Goal: Task Accomplishment & Management: Use online tool/utility

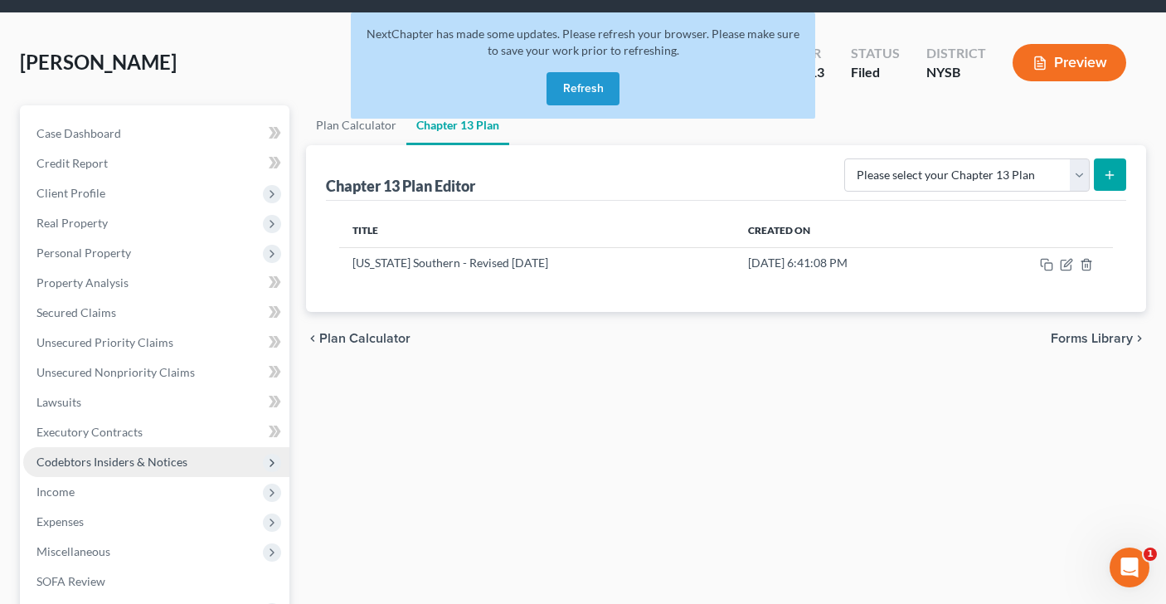
scroll to position [48, 0]
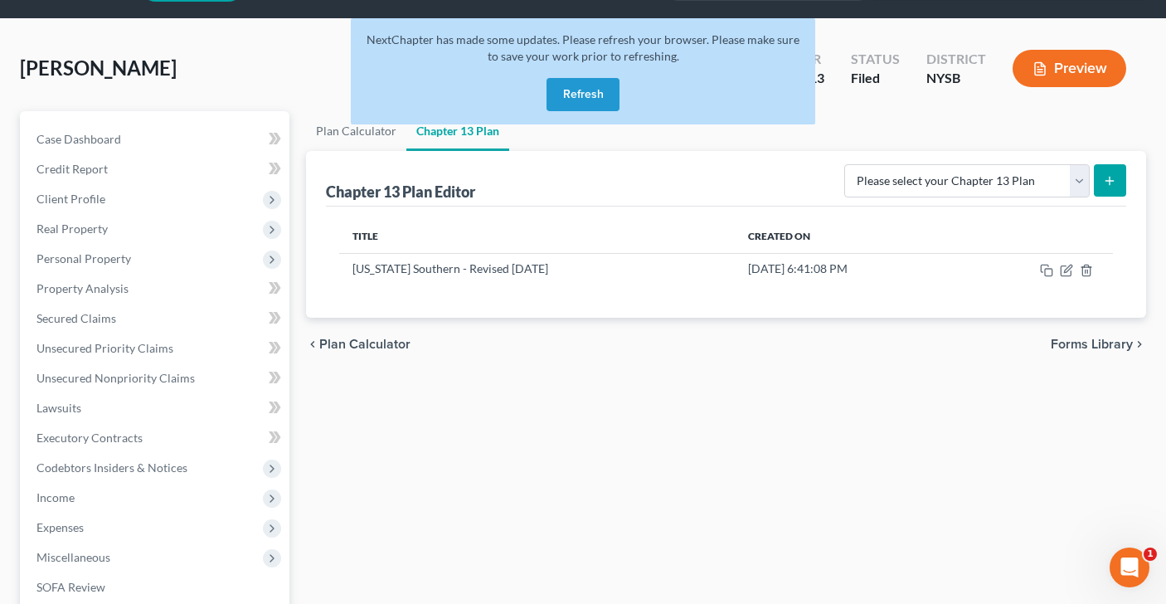
click at [578, 97] on button "Refresh" at bounding box center [582, 94] width 73 height 33
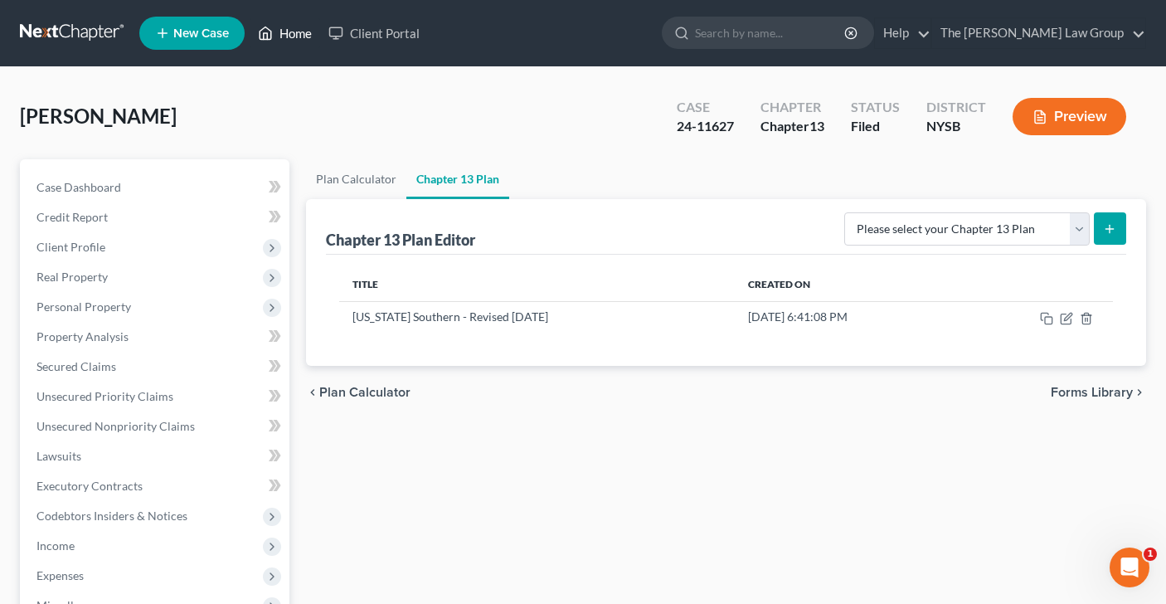
click at [294, 35] on link "Home" at bounding box center [285, 33] width 70 height 30
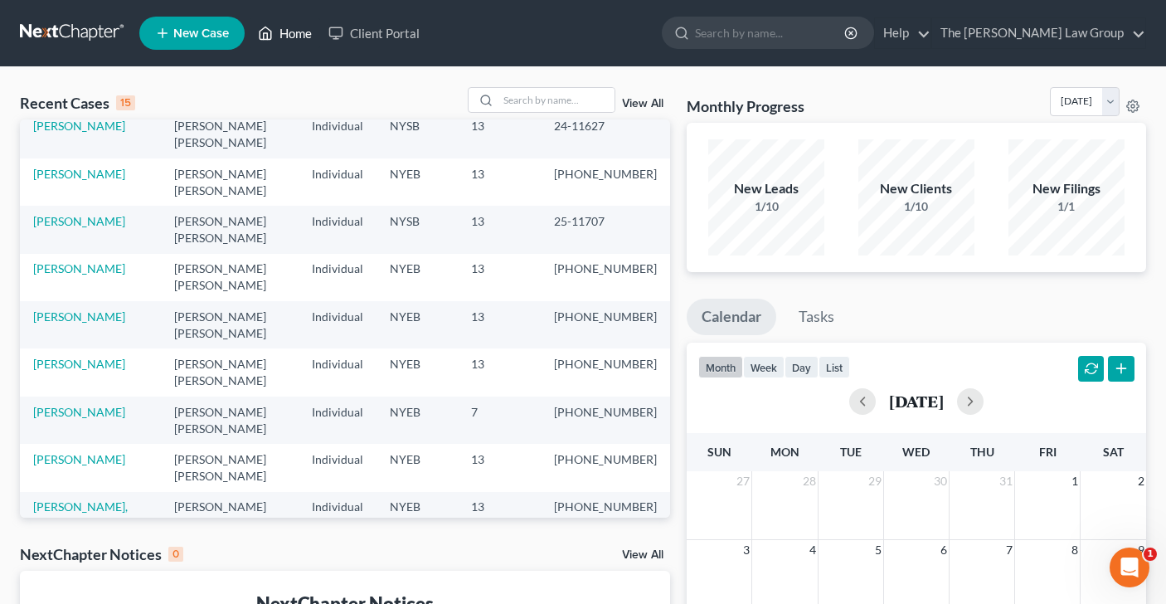
scroll to position [59, 0]
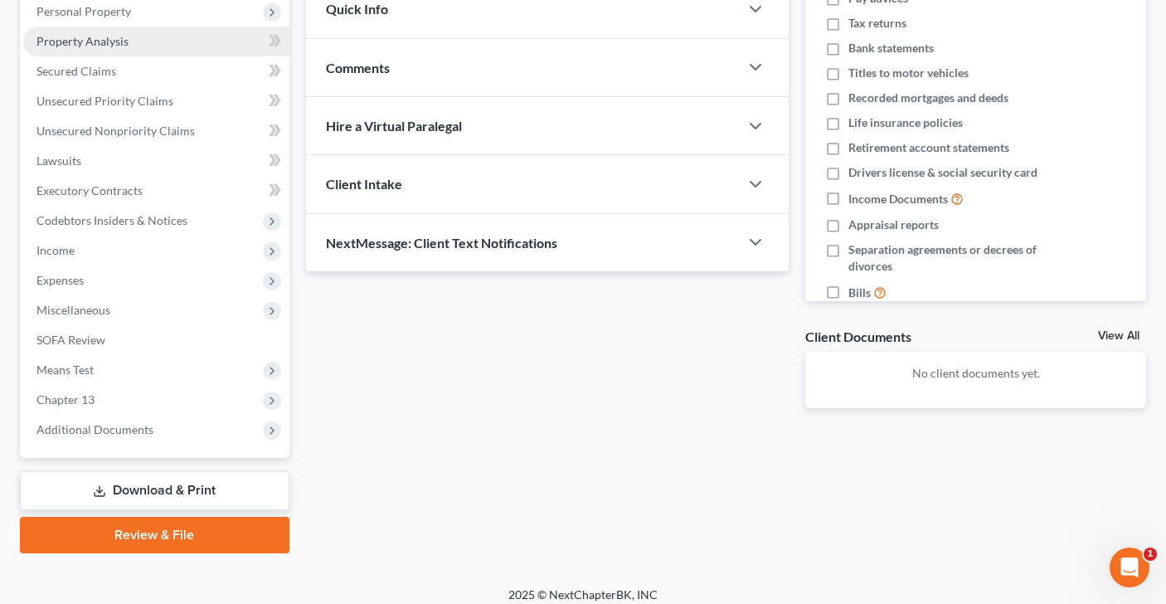
scroll to position [306, 0]
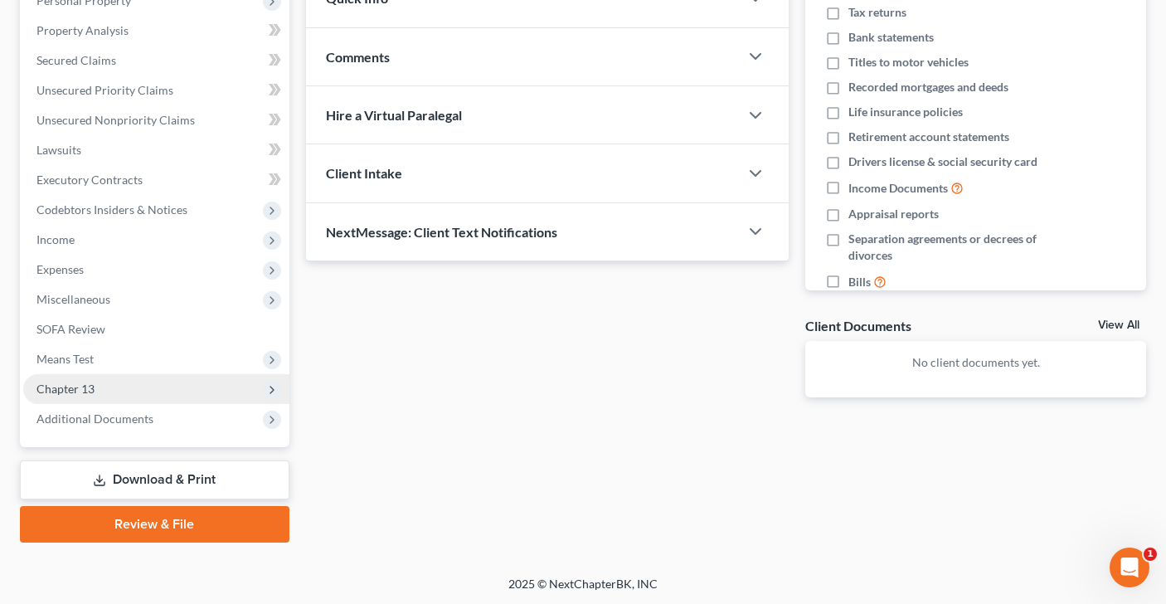
click at [170, 384] on span "Chapter 13" at bounding box center [156, 389] width 266 height 30
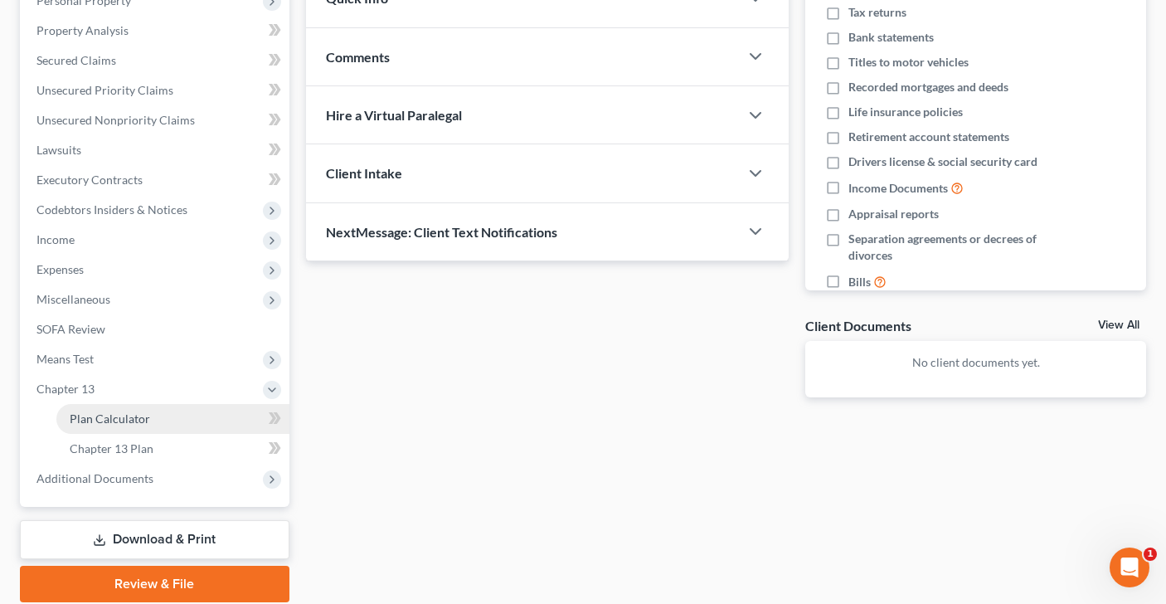
click at [170, 421] on link "Plan Calculator" at bounding box center [172, 419] width 233 height 30
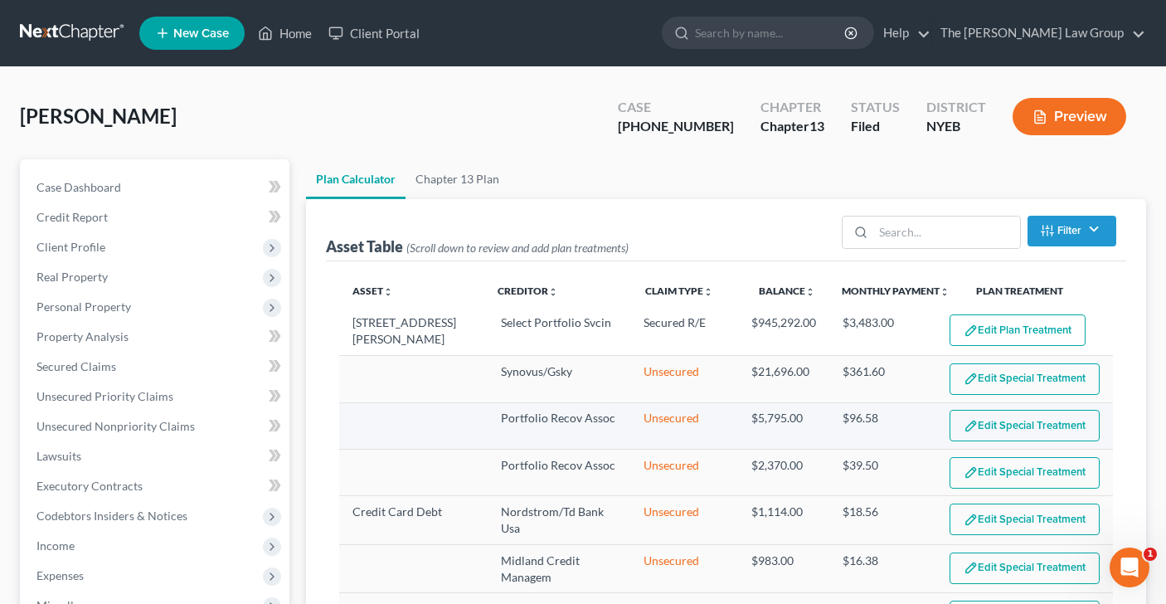
select select "59"
